Goal: Task Accomplishment & Management: Use online tool/utility

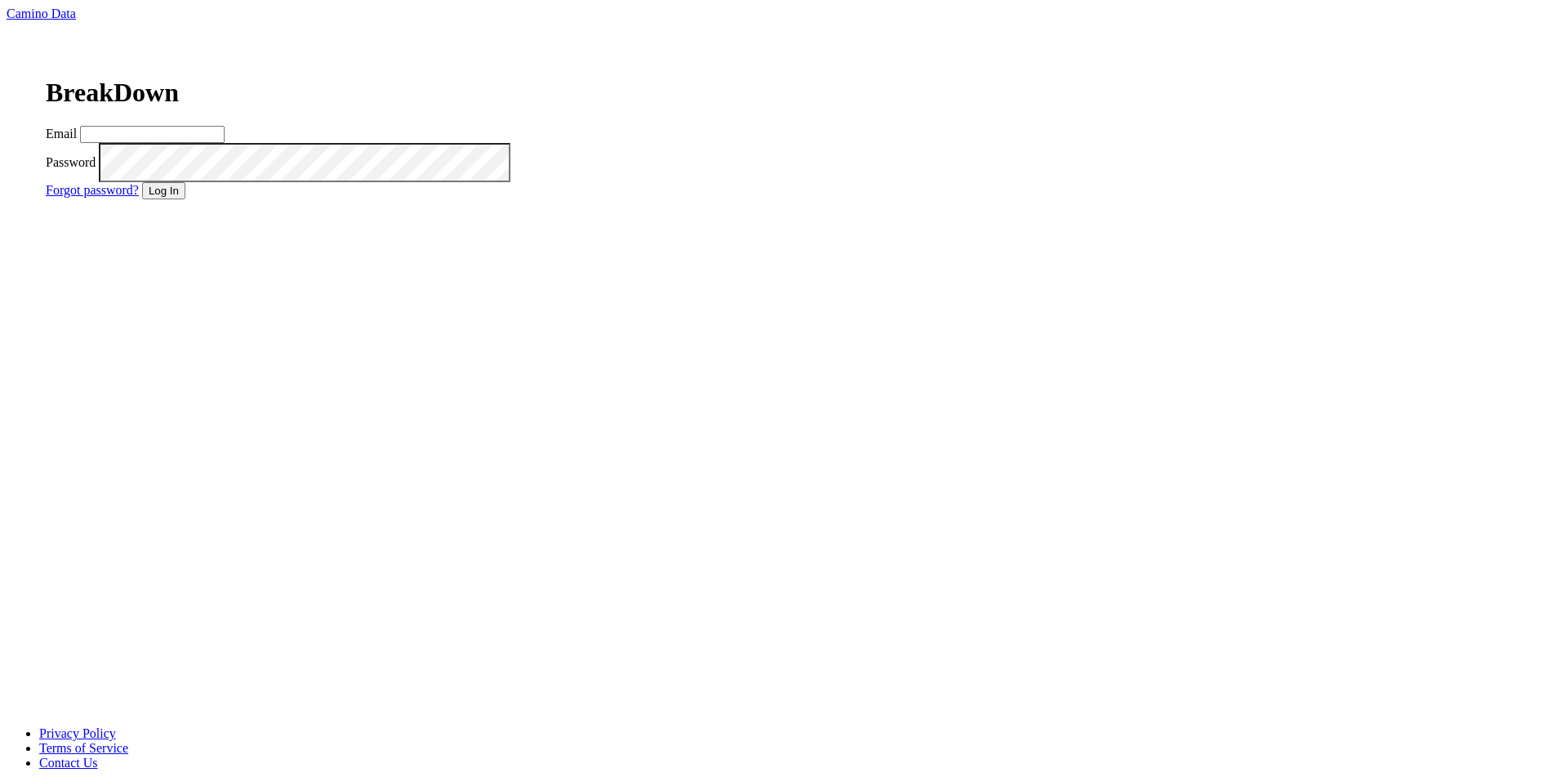
type input "[EMAIL_ADDRESS][DOMAIN_NAME]"
click at [185, 200] on button "Log In" at bounding box center [164, 190] width 43 height 17
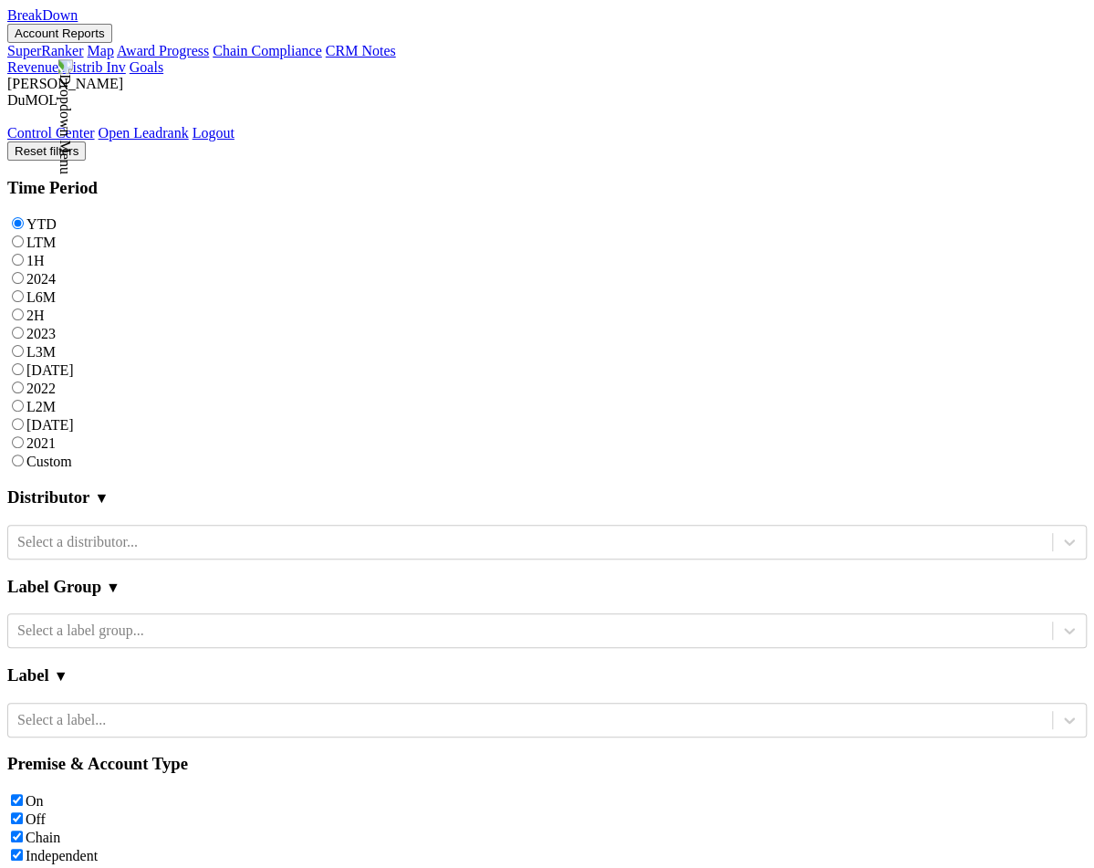
click at [56, 271] on label "2024" at bounding box center [40, 279] width 29 height 16
click at [24, 272] on input "2024" at bounding box center [18, 278] width 12 height 12
radio input "true"
